Goal: Task Accomplishment & Management: Manage account settings

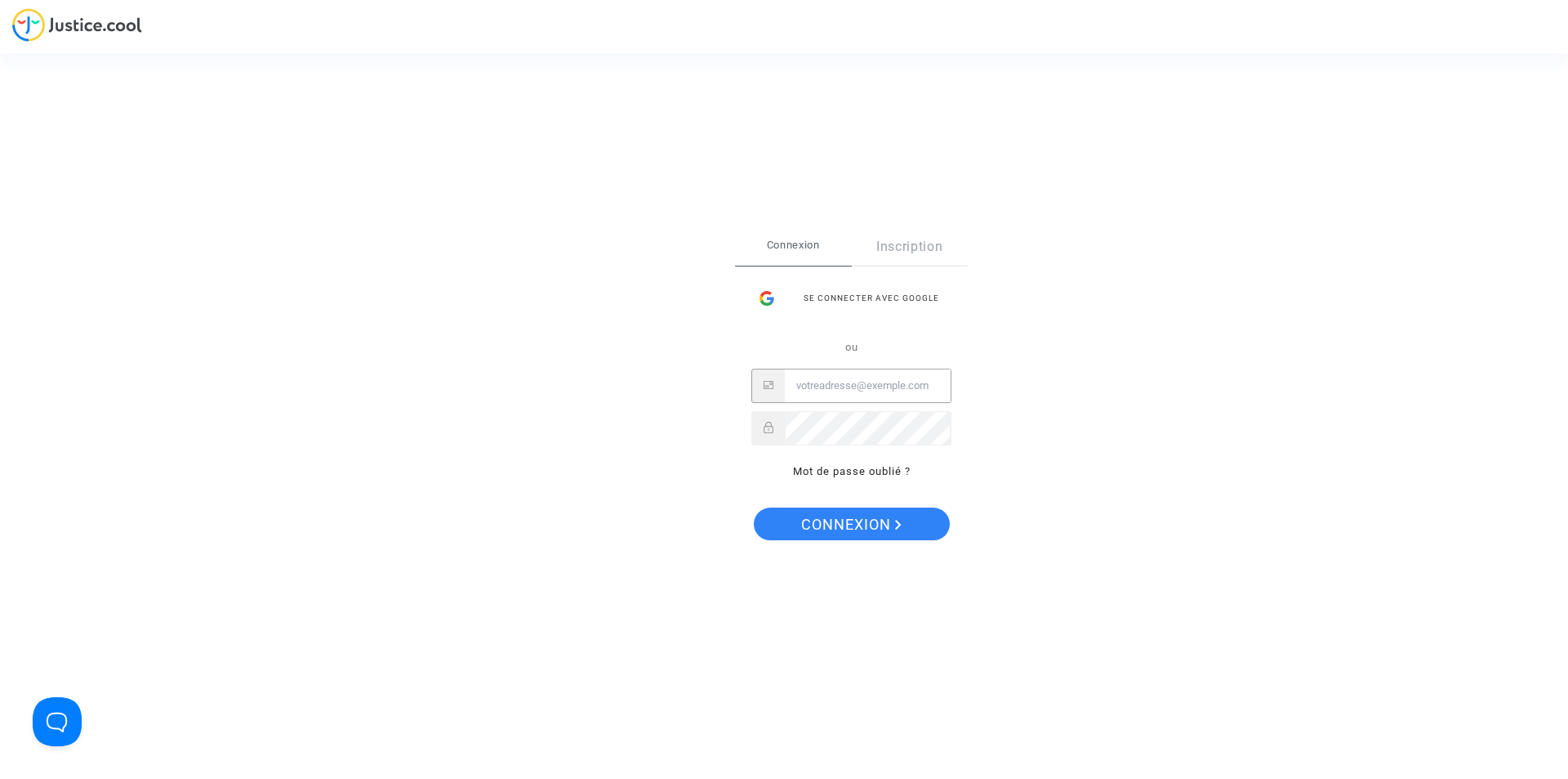
click at [884, 393] on input "Email" at bounding box center [868, 385] width 166 height 33
paste input "ealvarez@reclamaciondevuelos.com:"
click at [754, 507] on button "Connexion" at bounding box center [852, 523] width 196 height 33
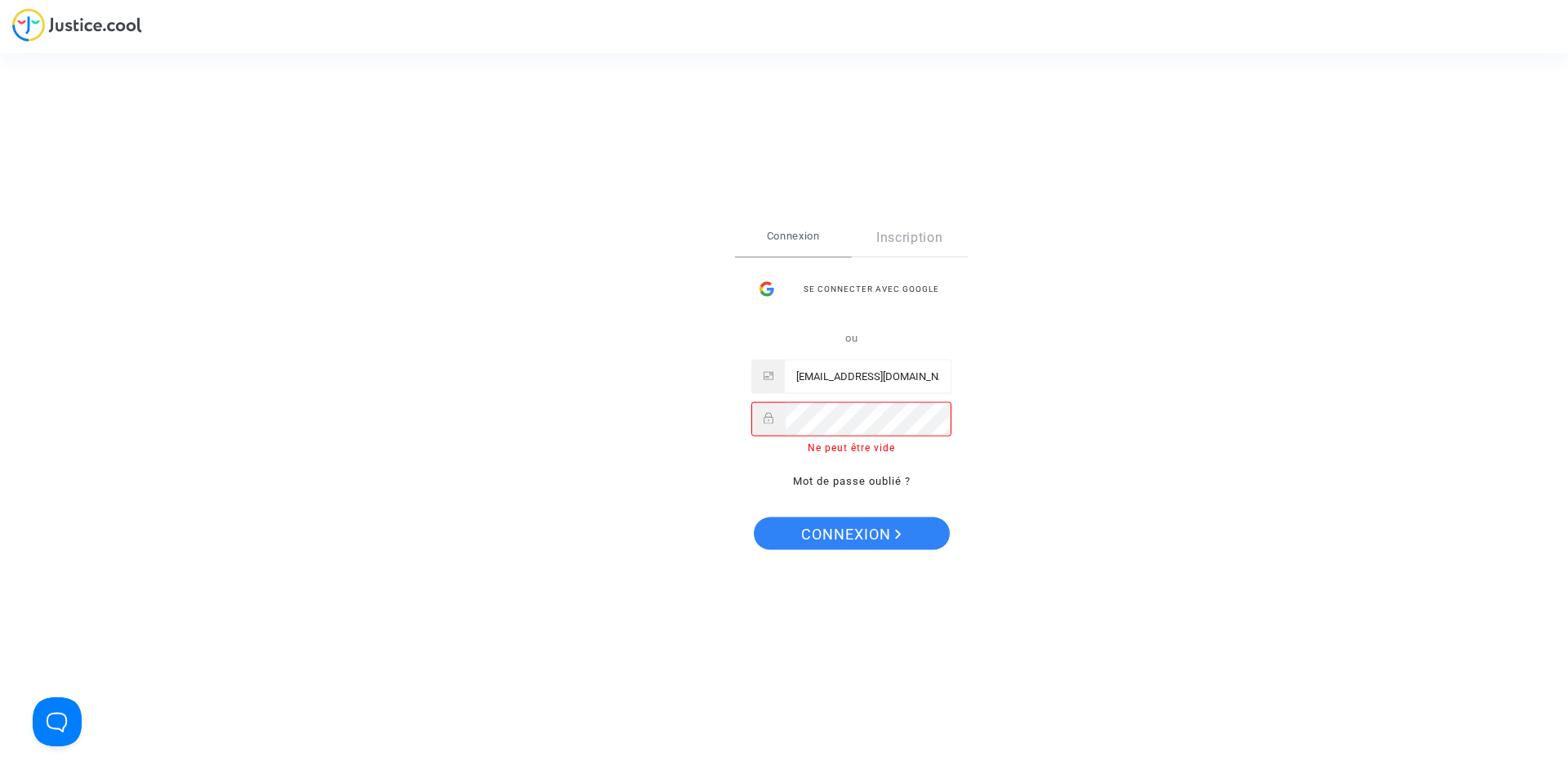
scroll to position [0, 35]
drag, startPoint x: 869, startPoint y: 377, endPoint x: 990, endPoint y: 383, distance: 121.1
click at [1013, 386] on div "Se connecter Connexion Inscription Se connecter avec Google ou ealvarez@reclama…" at bounding box center [784, 389] width 1568 height 779
click at [949, 374] on div "ealvarez@reclamaciondevuelos.com:" at bounding box center [852, 377] width 200 height 35
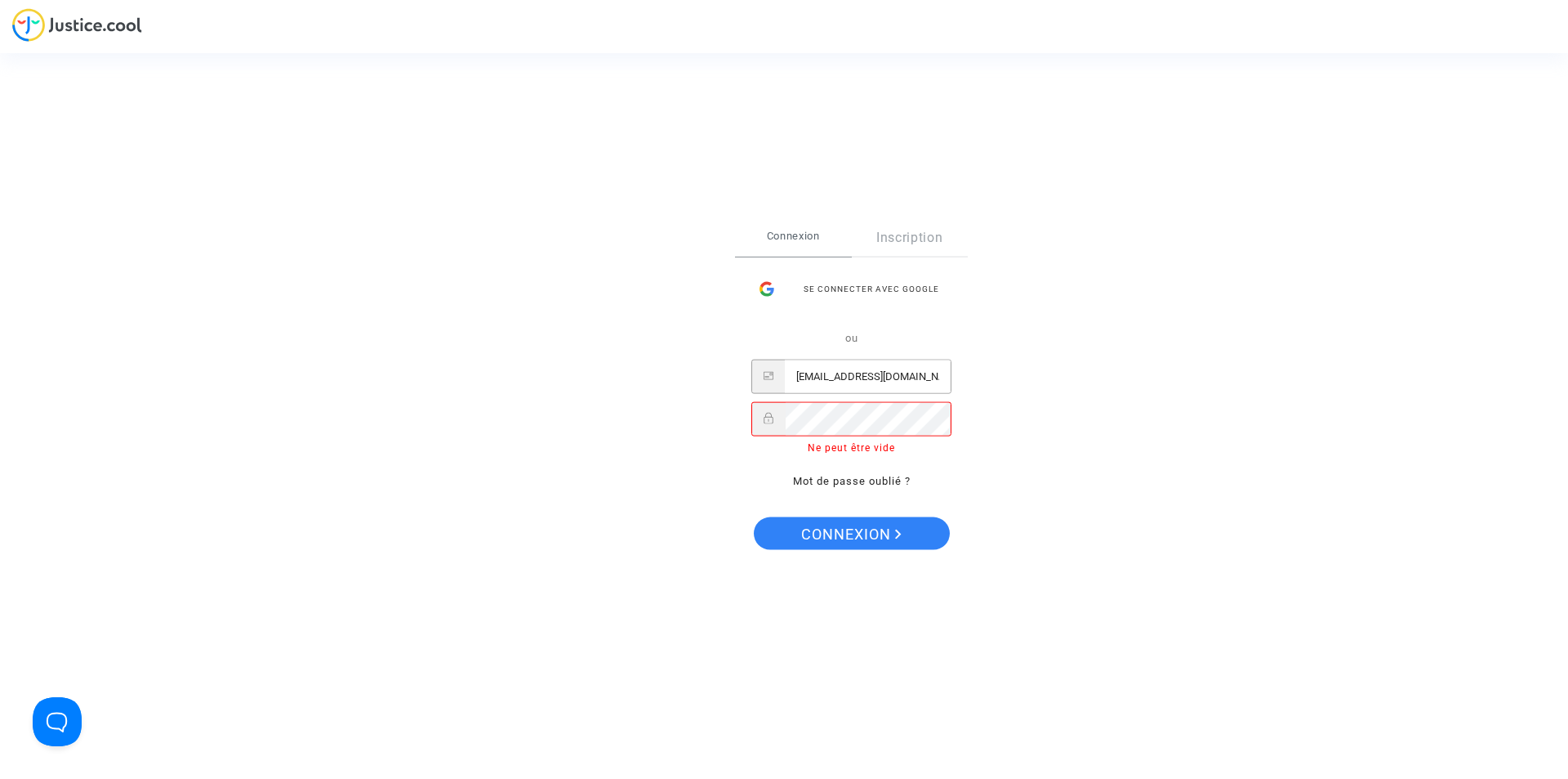
click at [936, 374] on input "ealvarez@reclamaciondevuelos.com:" at bounding box center [868, 377] width 166 height 33
click at [921, 375] on input "ealvarez@reclamaciondevuelos.com:" at bounding box center [868, 377] width 166 height 33
click at [935, 378] on input "ealvarez@reclamaciondevuelos.com:" at bounding box center [868, 377] width 166 height 33
drag, startPoint x: 934, startPoint y: 377, endPoint x: 949, endPoint y: 377, distance: 15.0
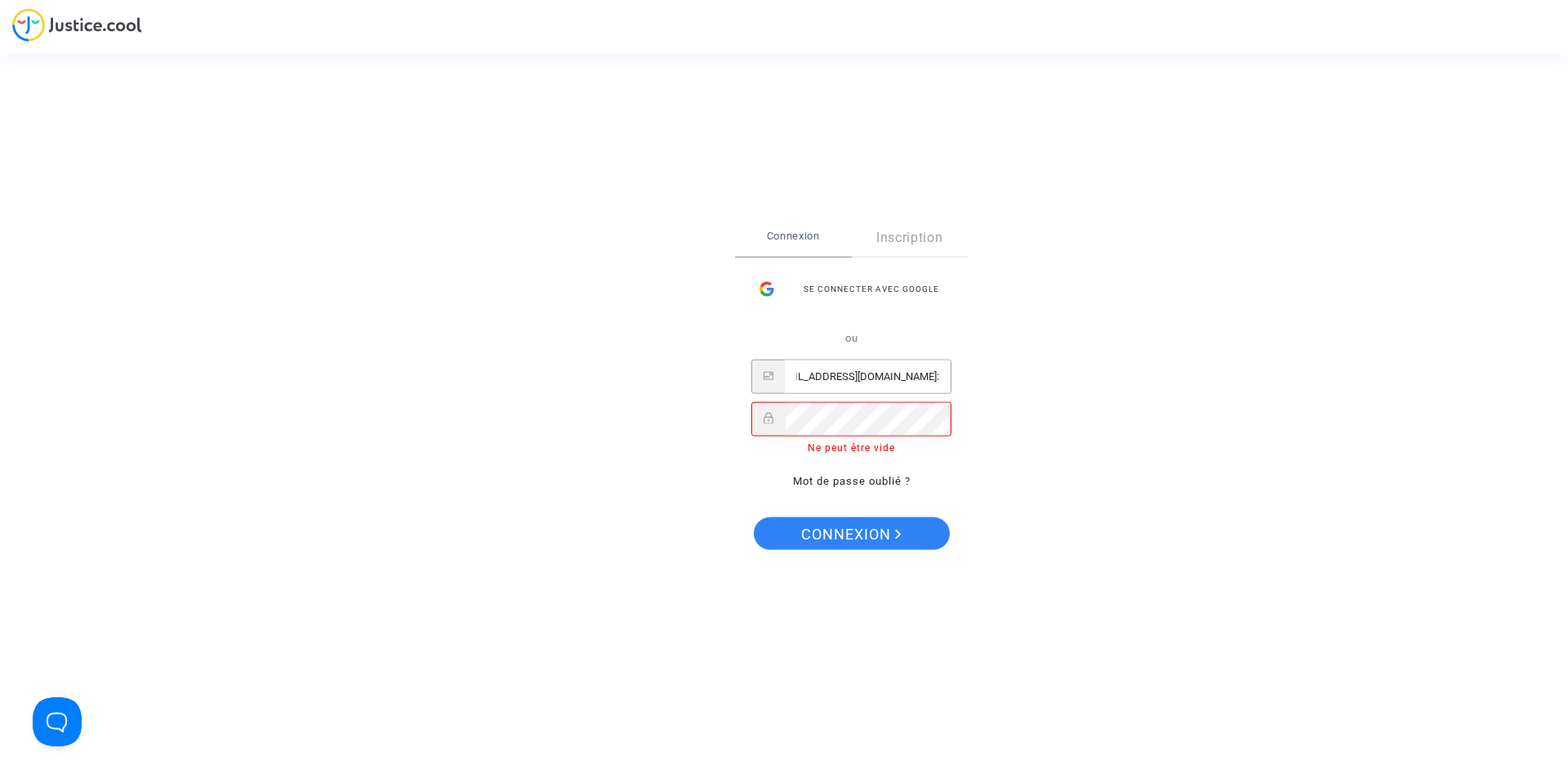
click at [945, 377] on input "ealvarez@reclamaciondevuelos.com:" at bounding box center [868, 377] width 166 height 33
type input "ealvarez@reclamaciondevuelos.com"
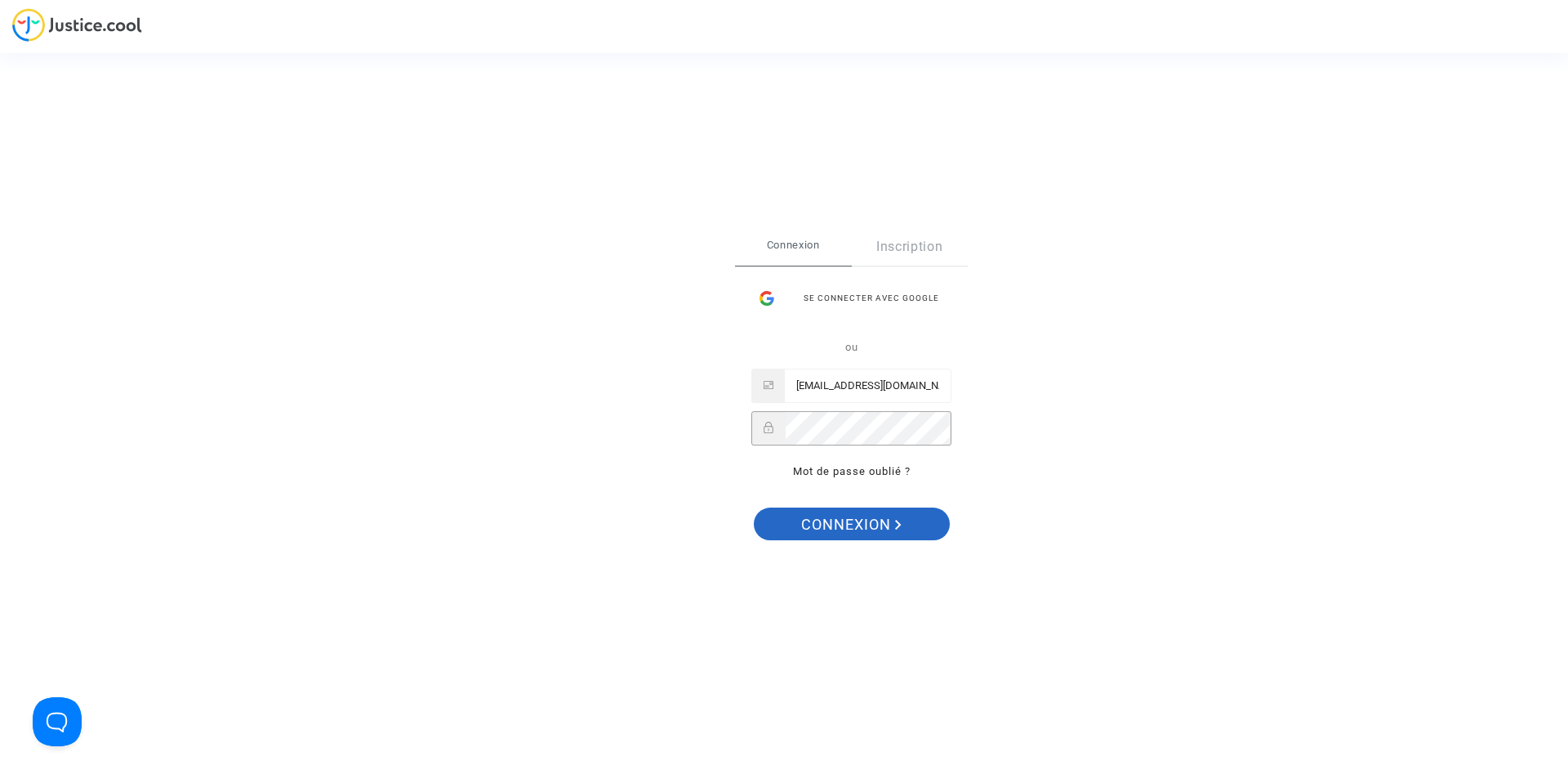
click at [877, 523] on span "Connexion" at bounding box center [852, 524] width 101 height 35
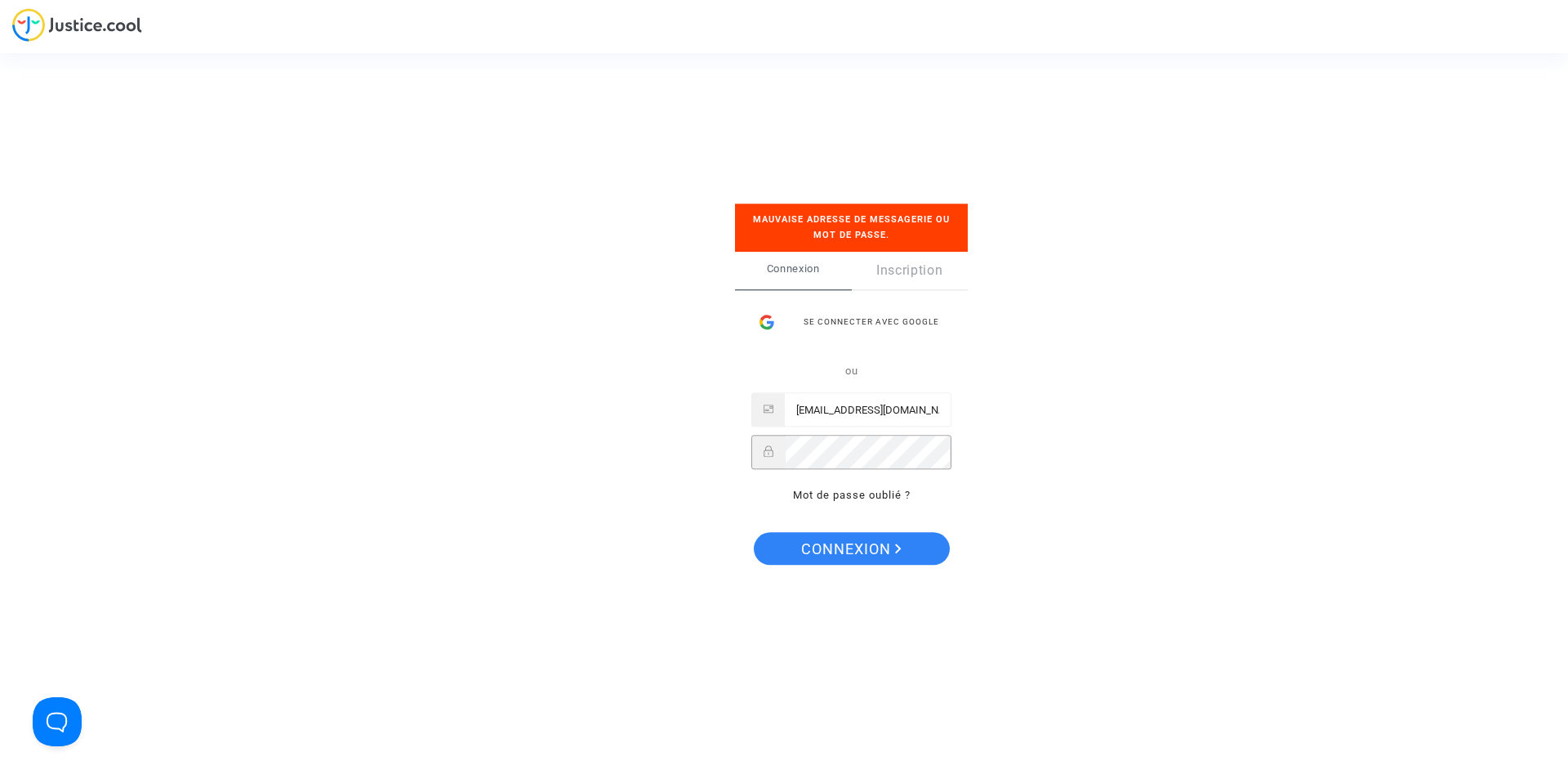
click at [700, 450] on div "Se connecter Mauvaise adresse de messagerie ou mot de passe. Connexion Inscript…" at bounding box center [784, 389] width 1568 height 779
click at [754, 532] on button "Connexion" at bounding box center [852, 548] width 196 height 33
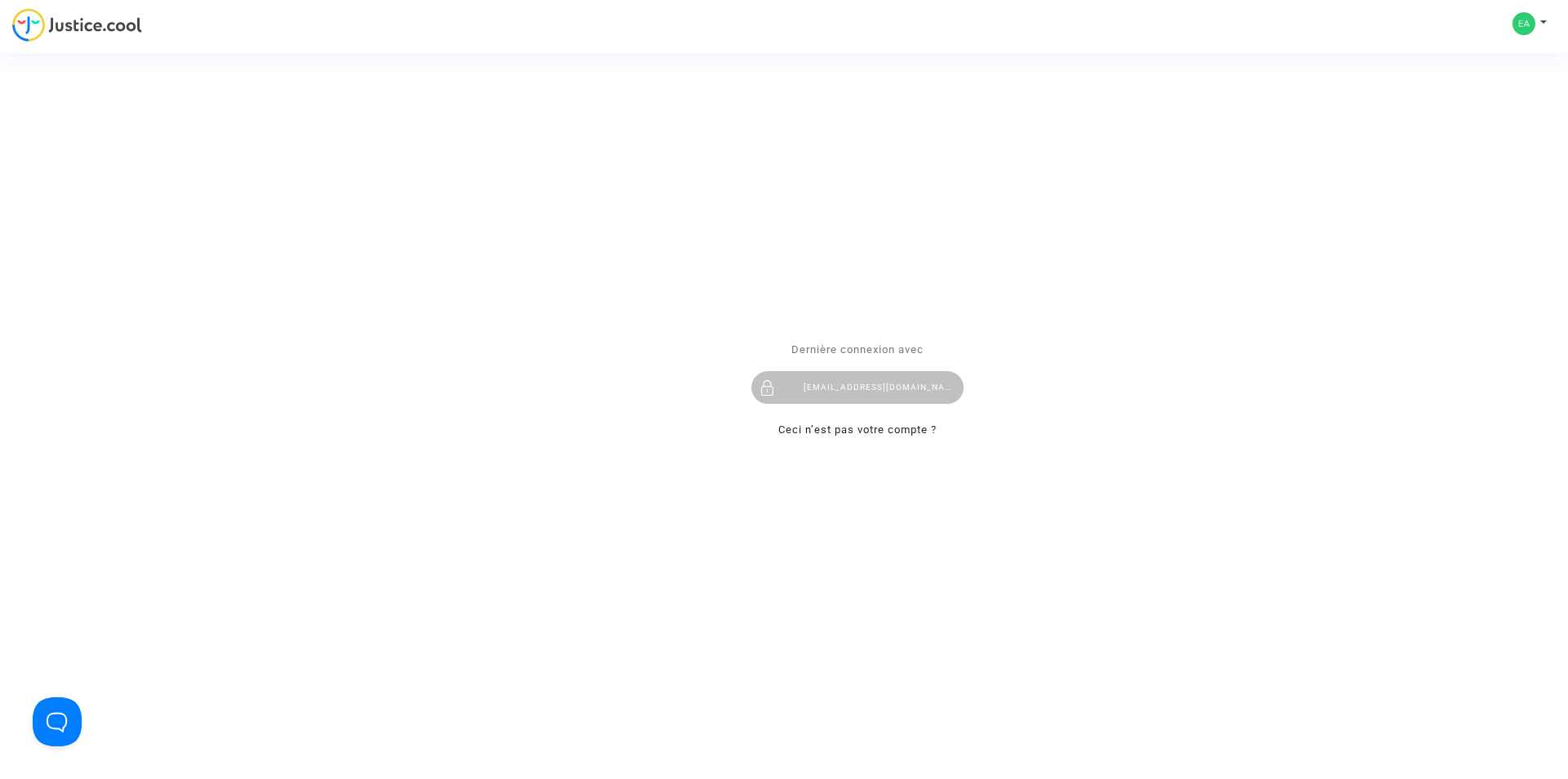
drag, startPoint x: 893, startPoint y: 387, endPoint x: 694, endPoint y: 382, distance: 199.1
click at [893, 387] on div "ealvarez@reclamaciondevuelos.com" at bounding box center [858, 387] width 213 height 33
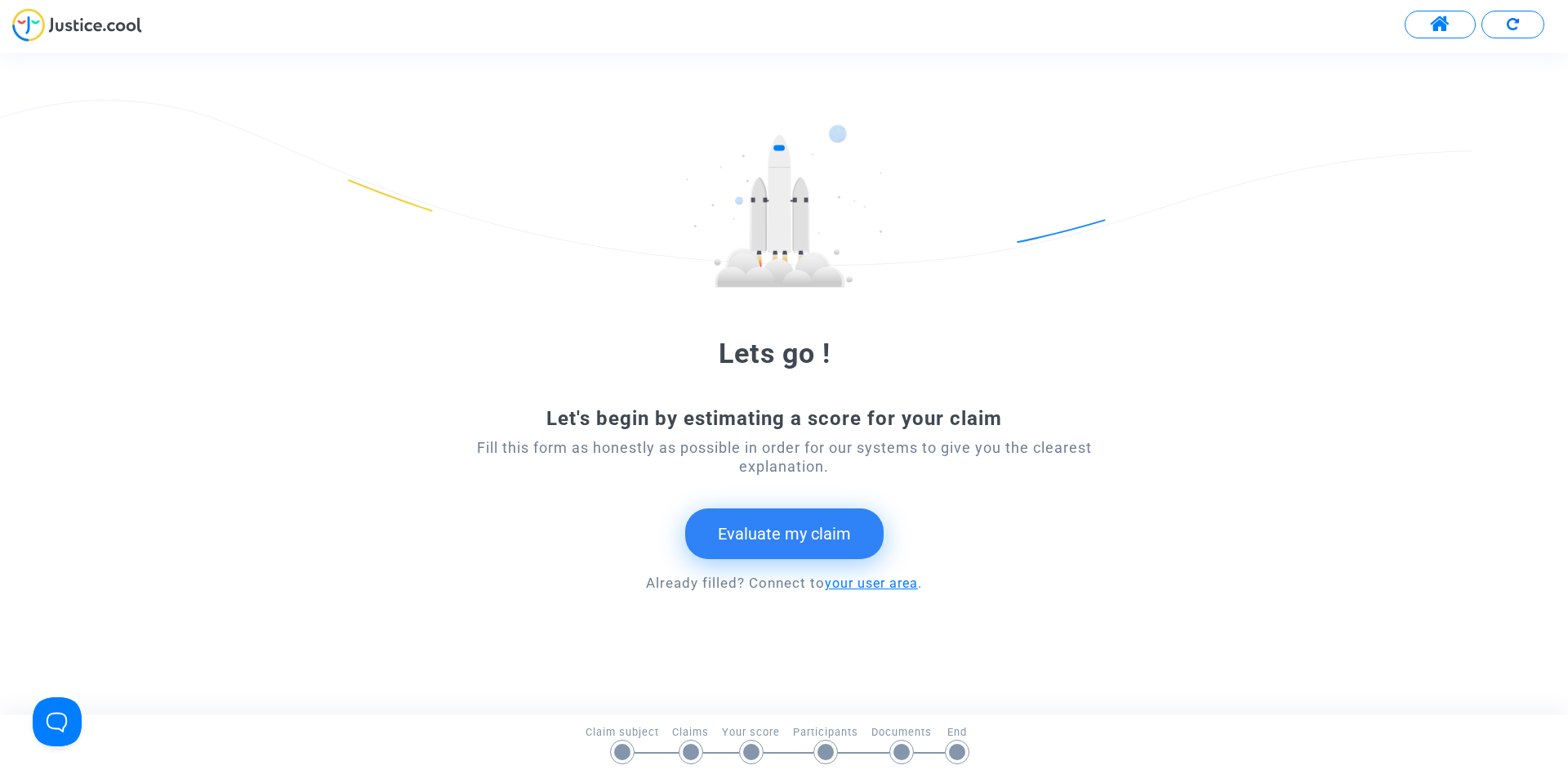
click at [907, 580] on link "your user area" at bounding box center [871, 582] width 93 height 15
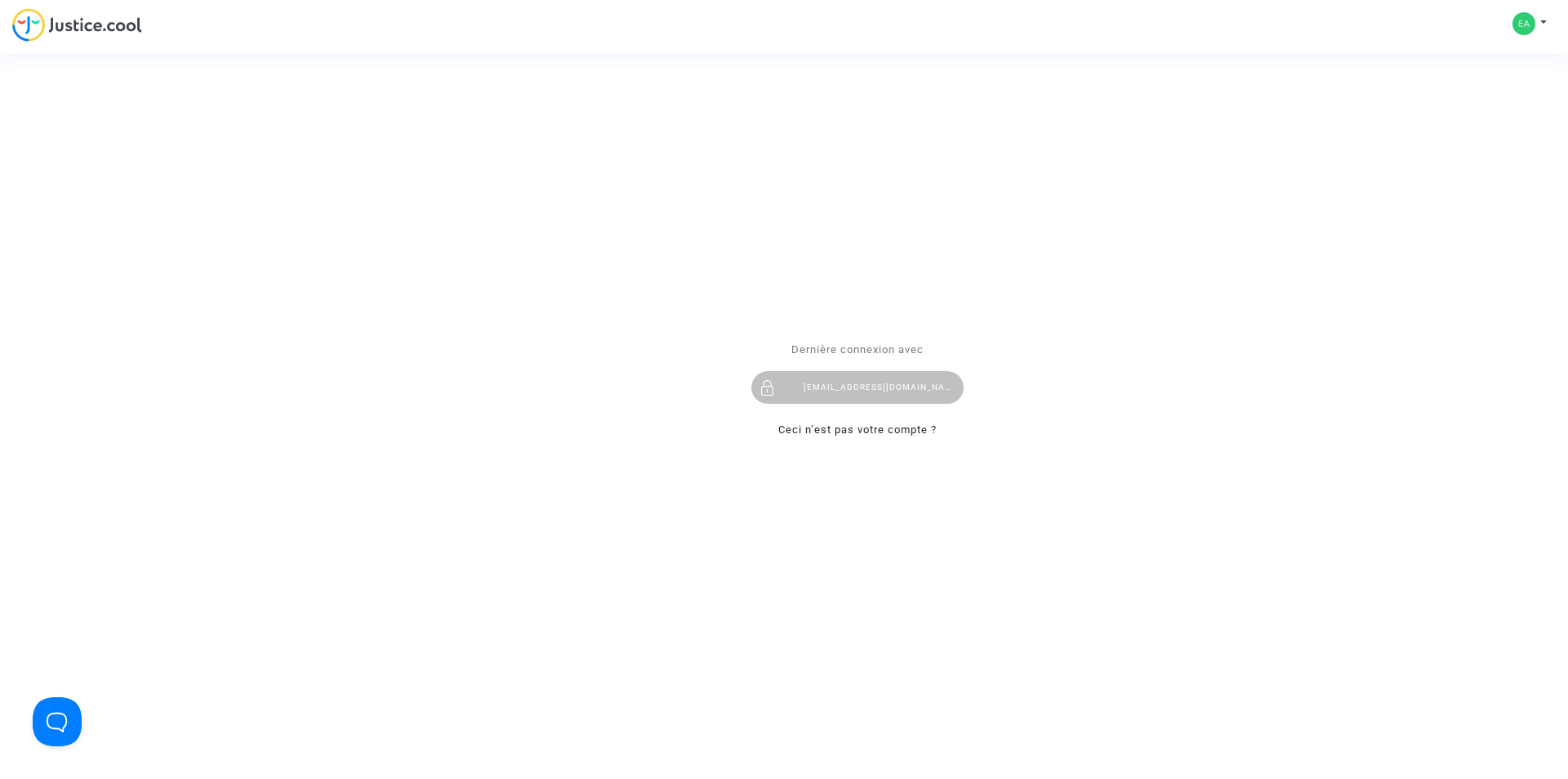
click at [1545, 25] on div "Se connecter Dernière connexion avec ealvarez@reclamaciondevuelos.com Ceci n’es…" at bounding box center [784, 389] width 1568 height 779
click at [1524, 23] on div "Se connecter Dernière connexion avec ealvarez@reclamaciondevuelos.com Ceci n’es…" at bounding box center [784, 389] width 1568 height 779
click at [31, 34] on div "Se connecter Dernière connexion avec ealvarez@reclamaciondevuelos.com Ceci n’es…" at bounding box center [784, 389] width 1568 height 779
click at [92, 25] on div "Se connecter Dernière connexion avec ealvarez@reclamaciondevuelos.com Ceci n’es…" at bounding box center [784, 389] width 1568 height 779
click at [884, 351] on span "Dernière connexion avec" at bounding box center [857, 350] width 133 height 12
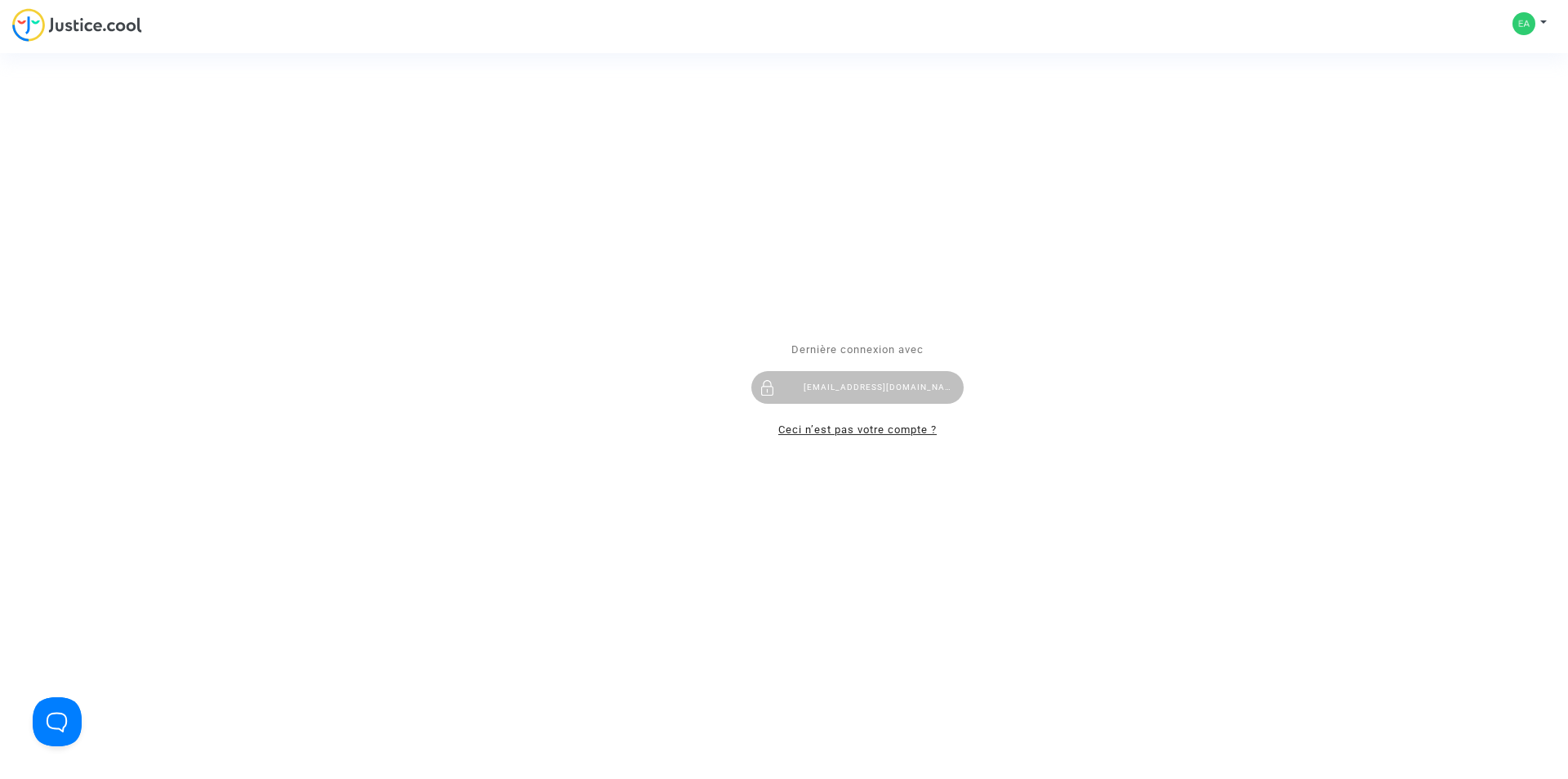
click at [896, 433] on link "Ceci n’est pas votre compte ?" at bounding box center [858, 429] width 158 height 12
type input "ealvarez@reclamaciondevuelos.com"
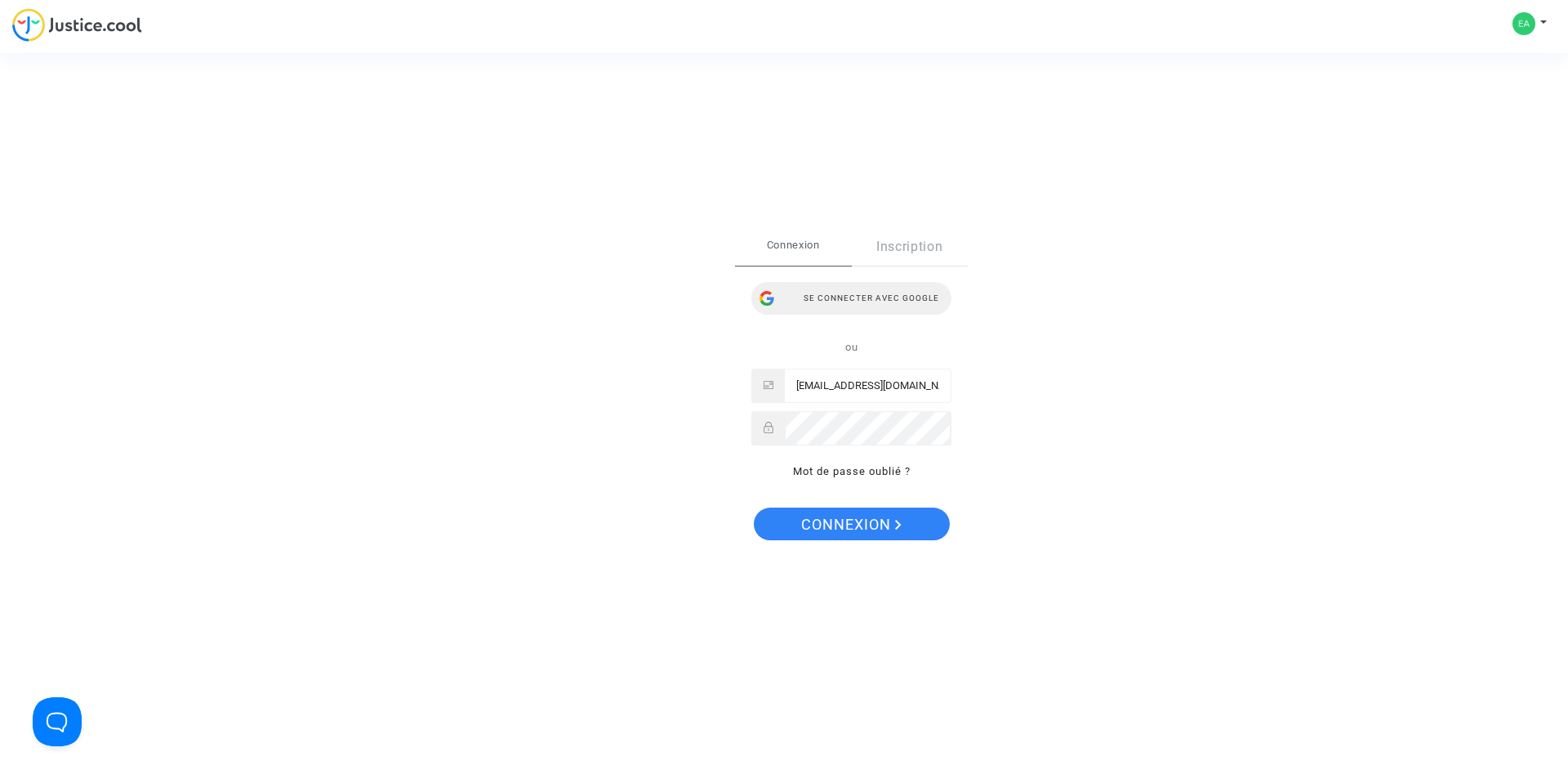
click at [882, 294] on div "Se connecter avec Google" at bounding box center [852, 298] width 200 height 33
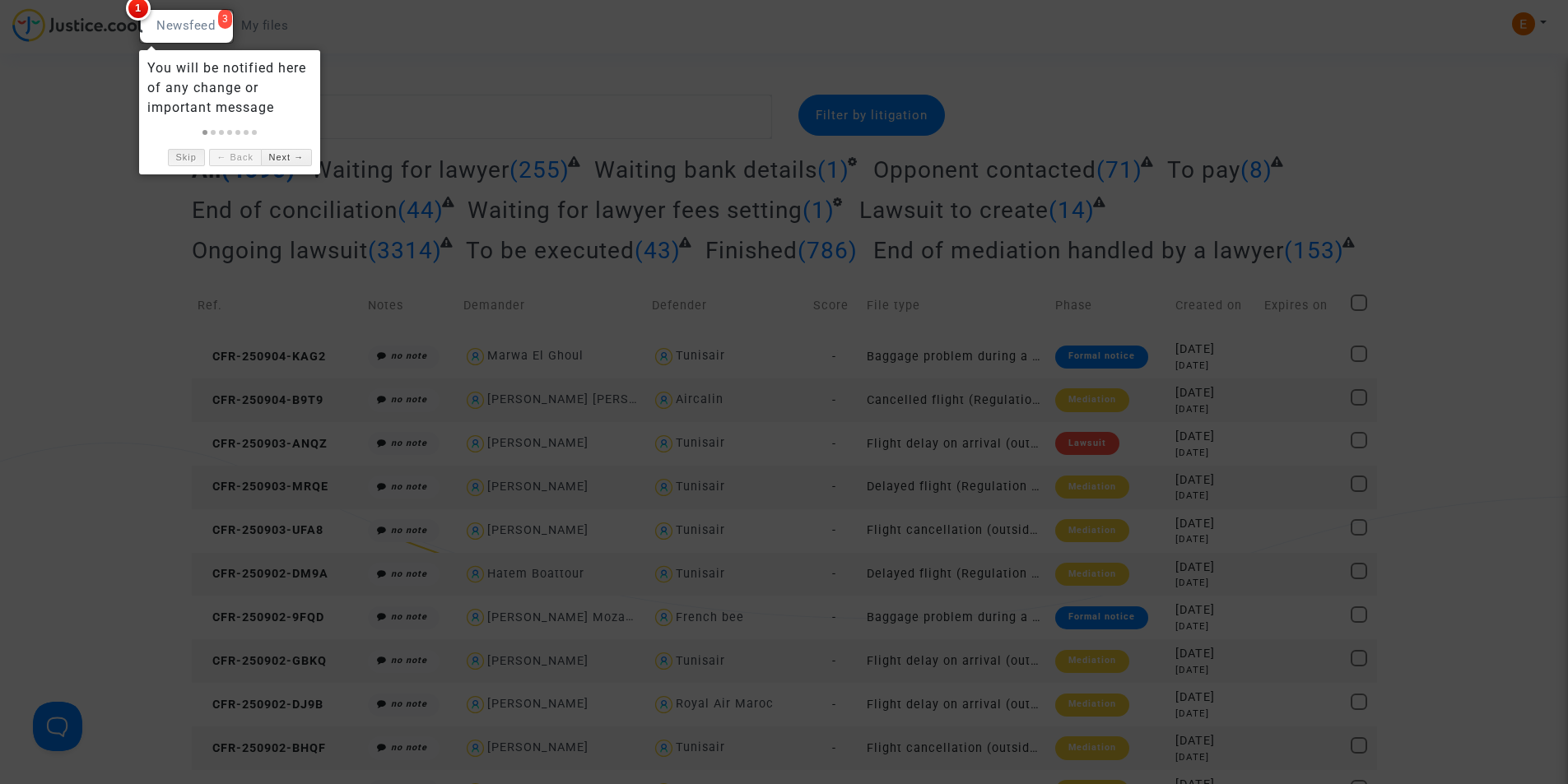
drag, startPoint x: 191, startPoint y: 159, endPoint x: 216, endPoint y: 149, distance: 26.9
click at [191, 159] on link "Skip" at bounding box center [186, 157] width 37 height 17
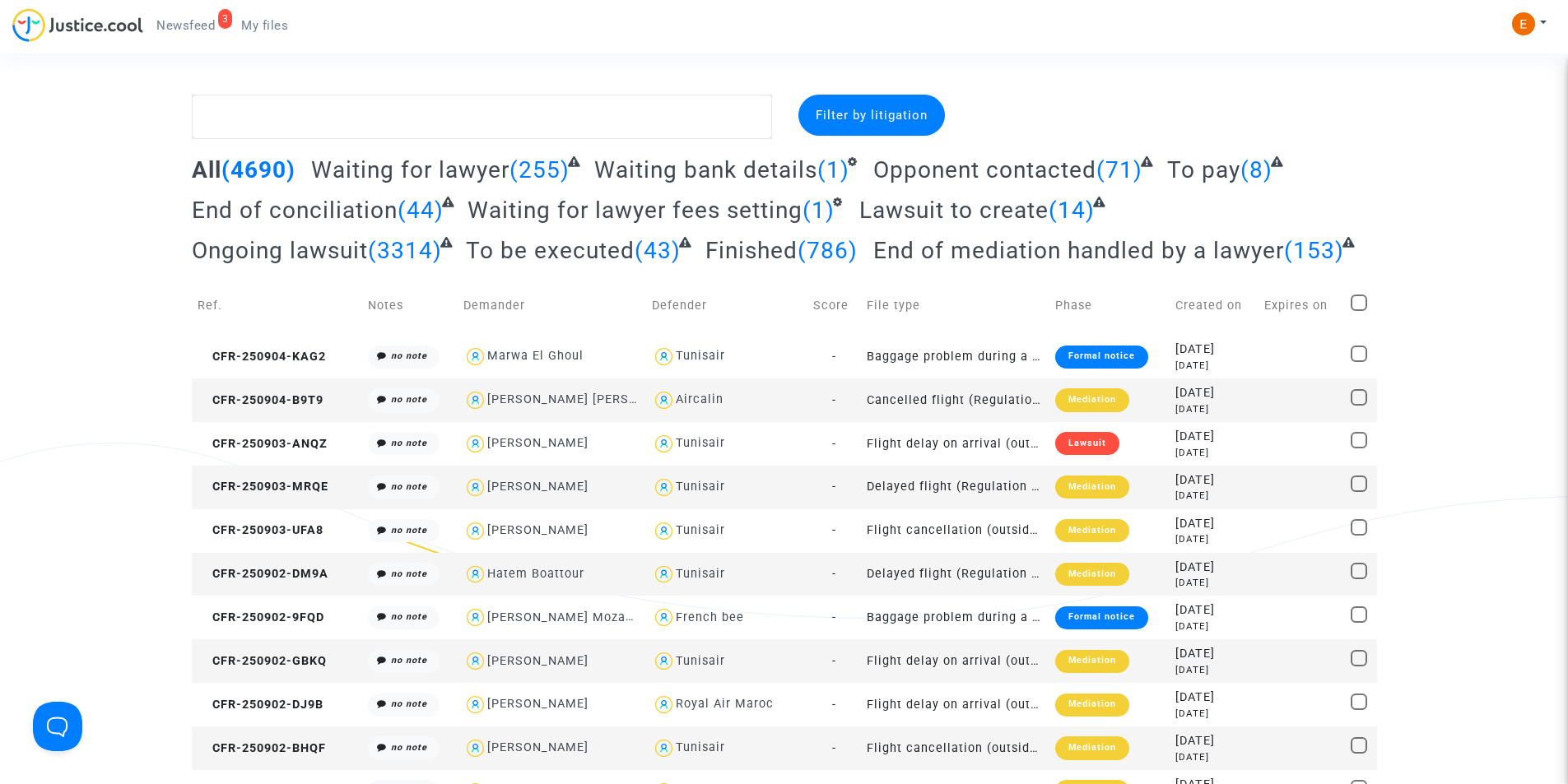
click at [190, 22] on span "Newsfeed" at bounding box center [185, 25] width 58 height 15
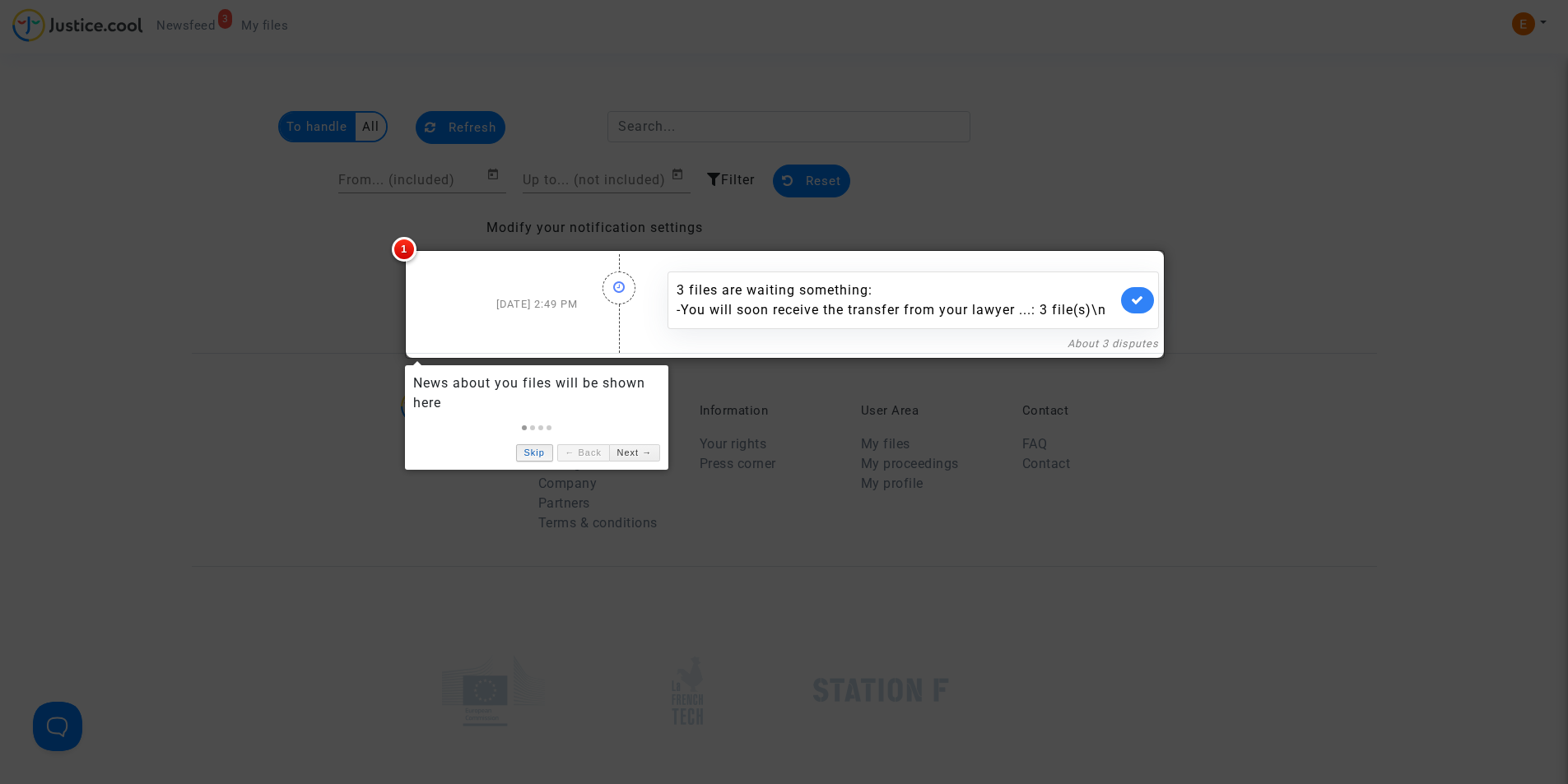
click at [543, 454] on link "Skip" at bounding box center [534, 452] width 37 height 17
